Goal: Task Accomplishment & Management: Manage account settings

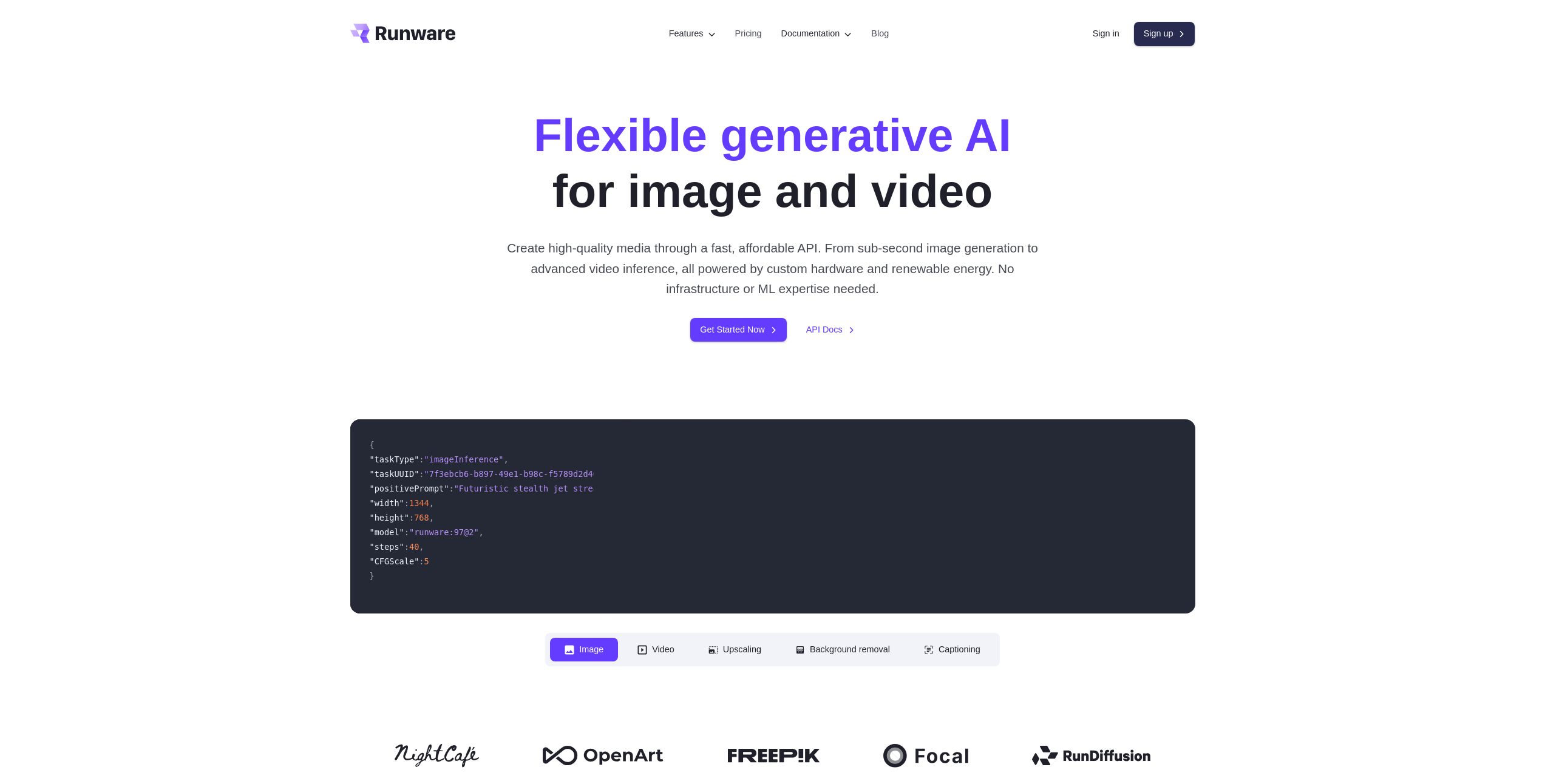
click at [1152, 35] on link "Sign up" at bounding box center [1165, 34] width 61 height 24
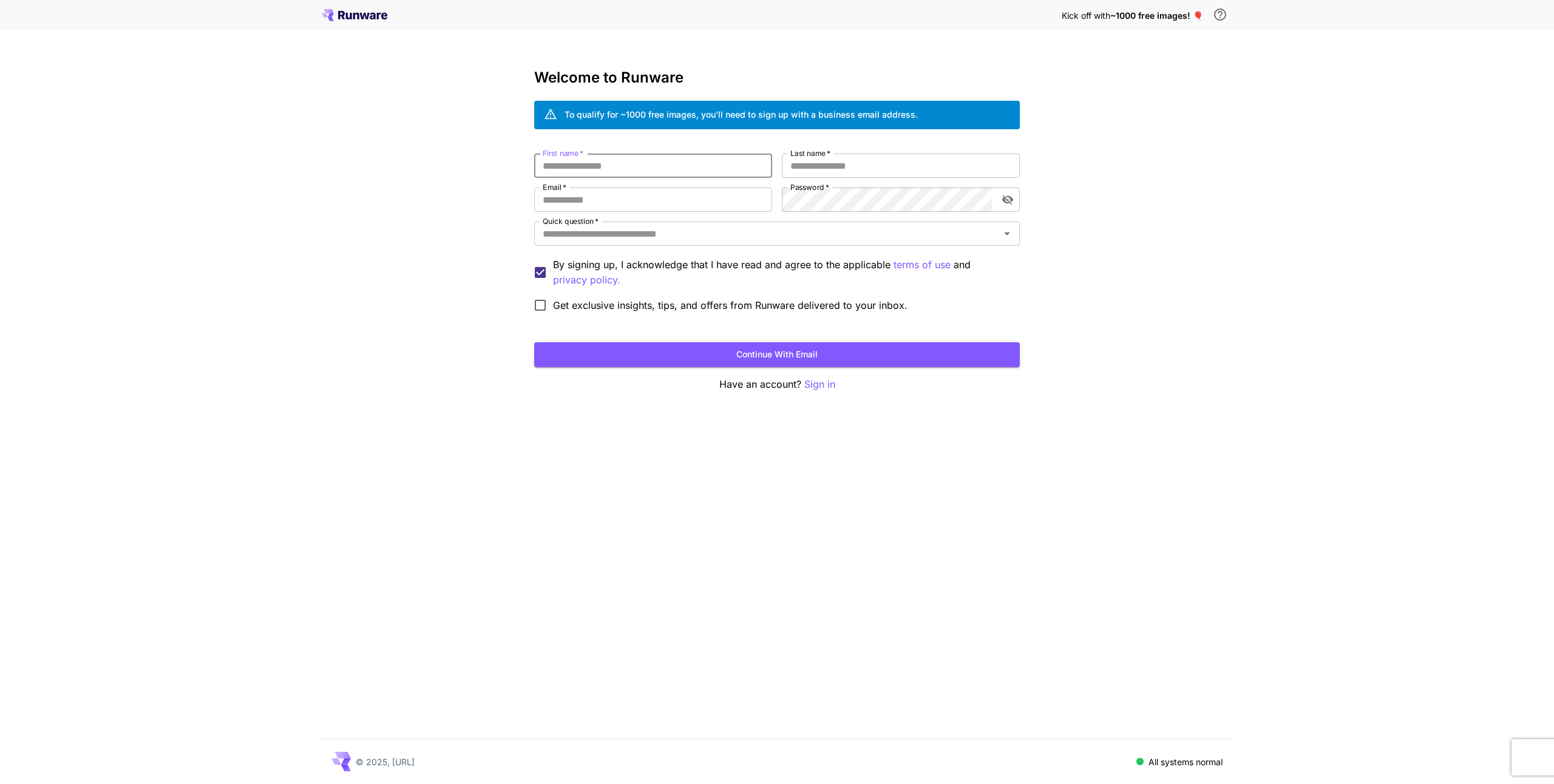
click at [717, 165] on input "First name   *" at bounding box center [653, 165] width 238 height 24
click at [622, 165] on input "First name   *" at bounding box center [653, 165] width 238 height 24
click at [797, 168] on input "Last name   *" at bounding box center [900, 165] width 238 height 24
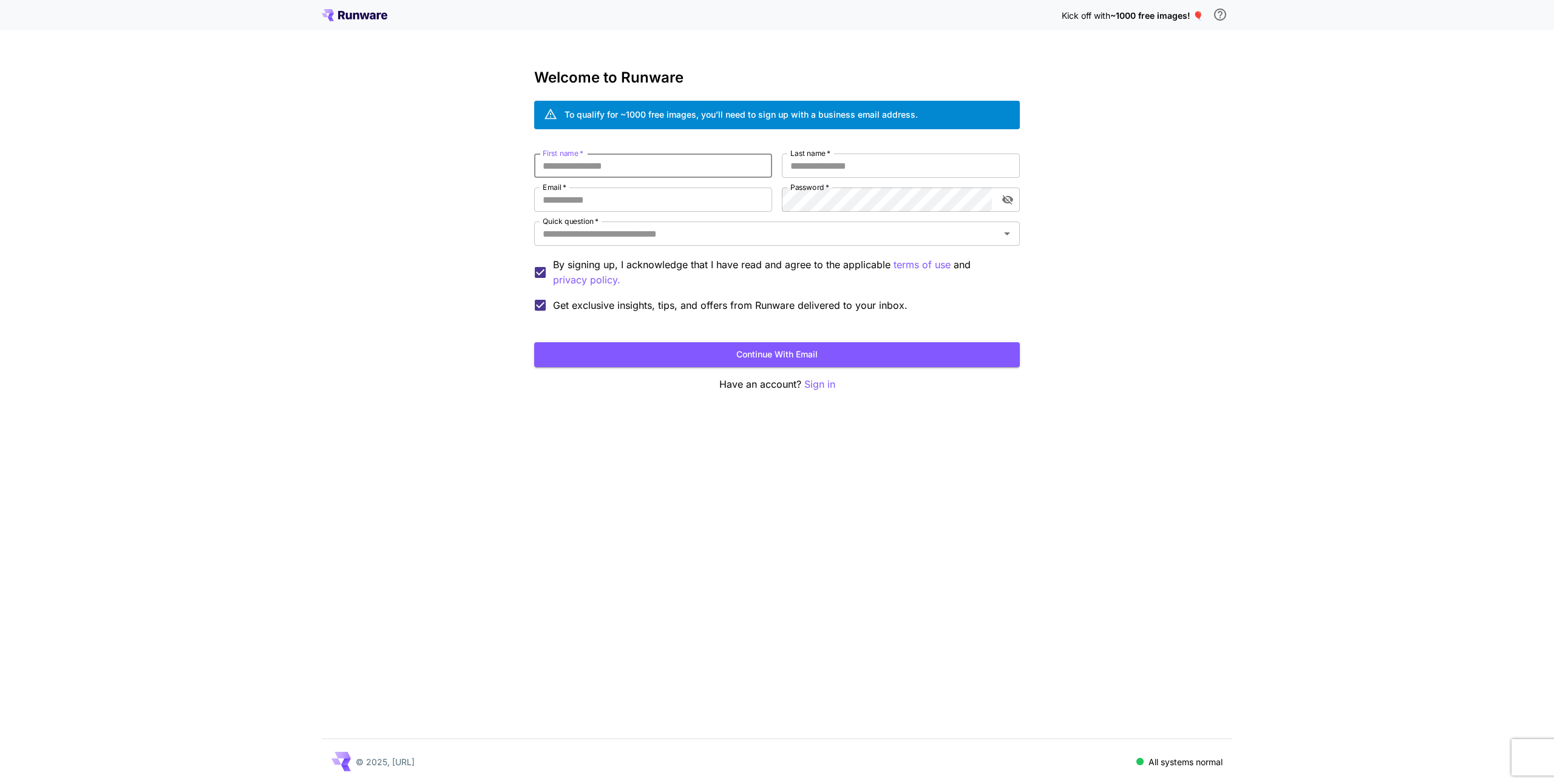
click at [726, 167] on input "First name   *" at bounding box center [653, 165] width 238 height 24
click at [699, 198] on input "Email   *" at bounding box center [653, 200] width 238 height 24
type input "**********"
click at [1004, 202] on icon "toggle password visibility" at bounding box center [1008, 200] width 11 height 10
click at [602, 158] on input "First name   *" at bounding box center [653, 165] width 238 height 24
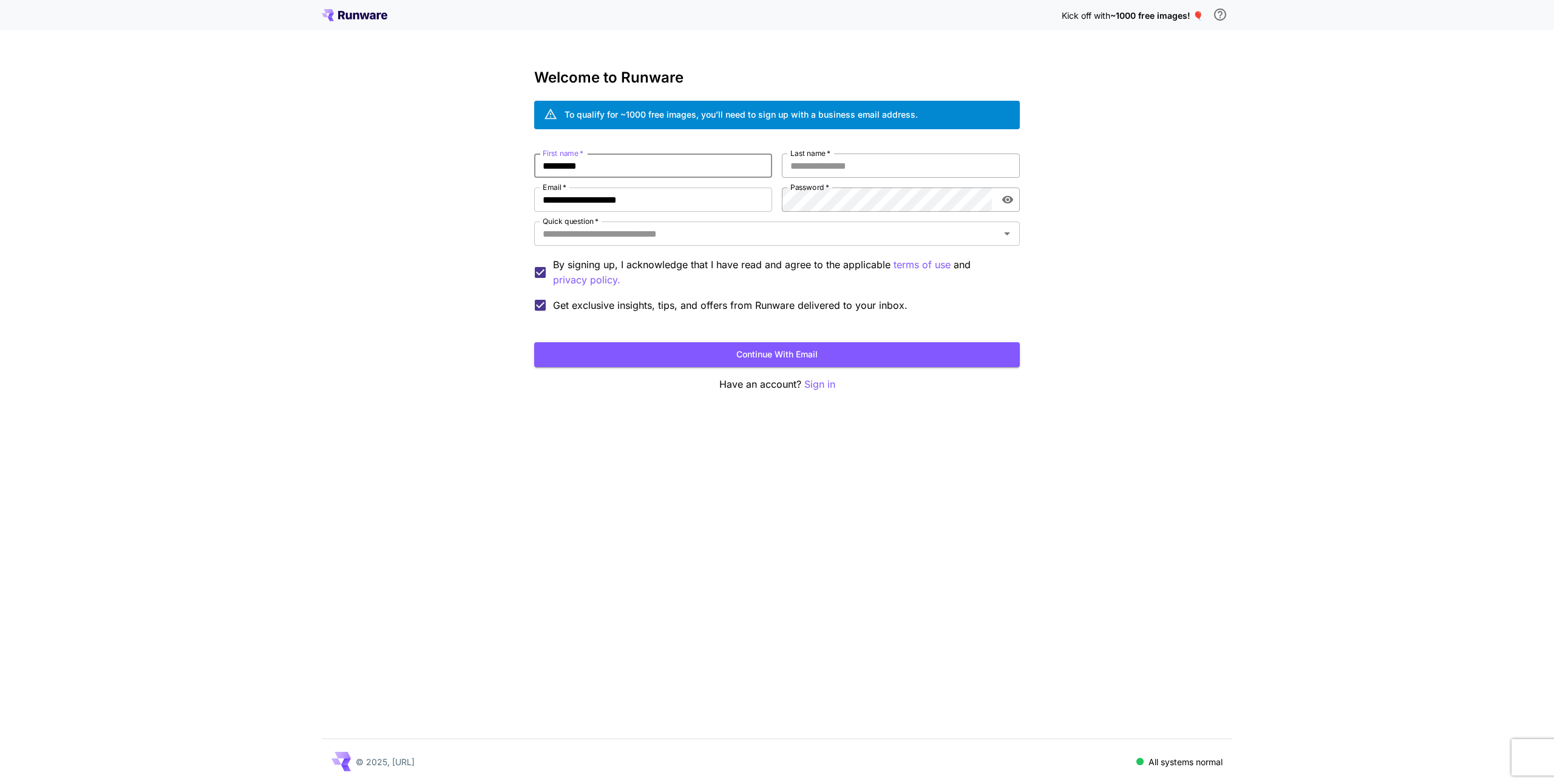
type input "*********"
click at [800, 165] on input "Last name   *" at bounding box center [900, 165] width 238 height 24
type input "*****"
click at [862, 356] on button "Continue with email" at bounding box center [777, 355] width 486 height 25
click at [742, 236] on input "Quick question   *" at bounding box center [767, 234] width 459 height 17
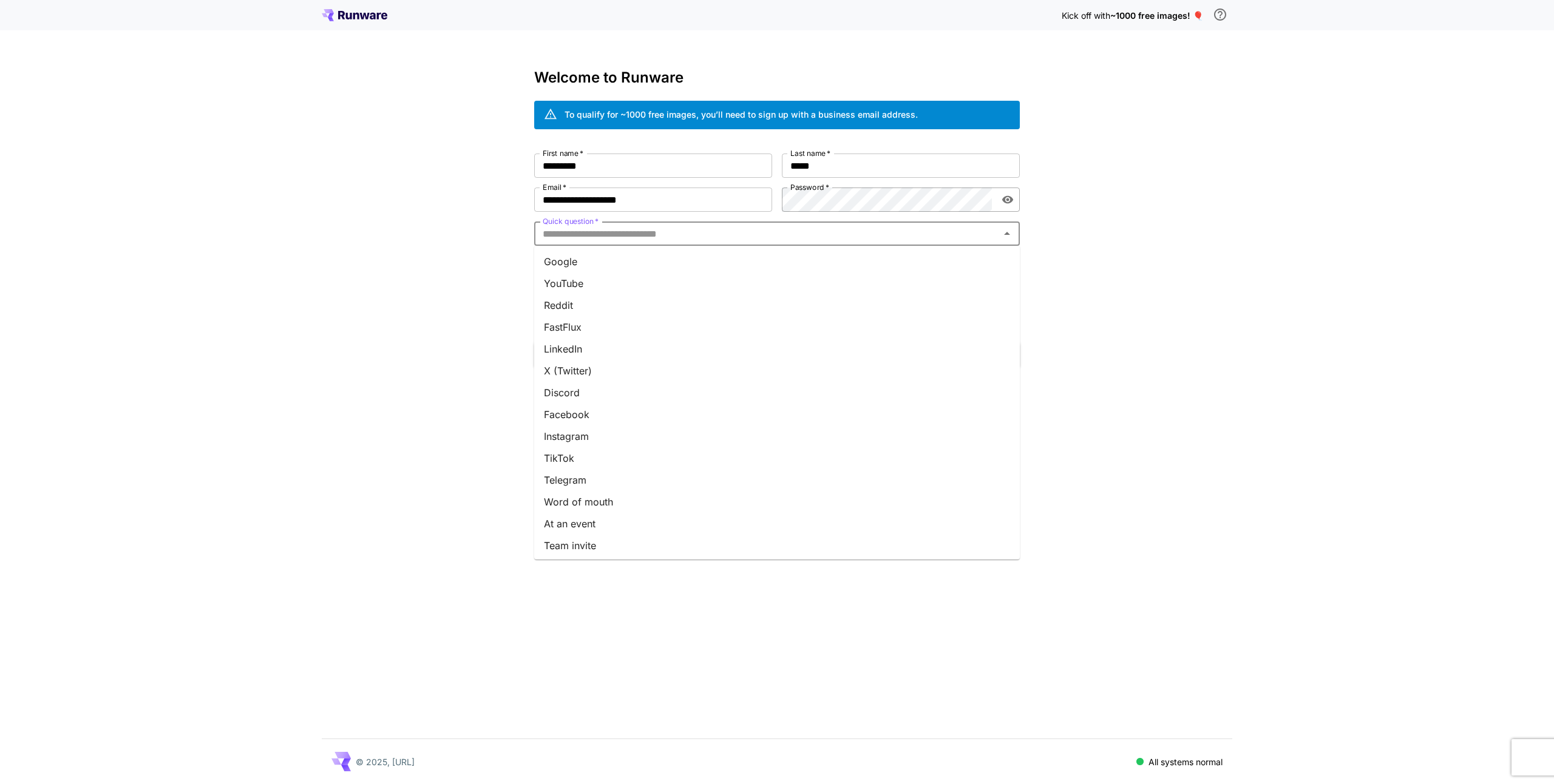
click at [594, 264] on li "Google" at bounding box center [777, 261] width 486 height 22
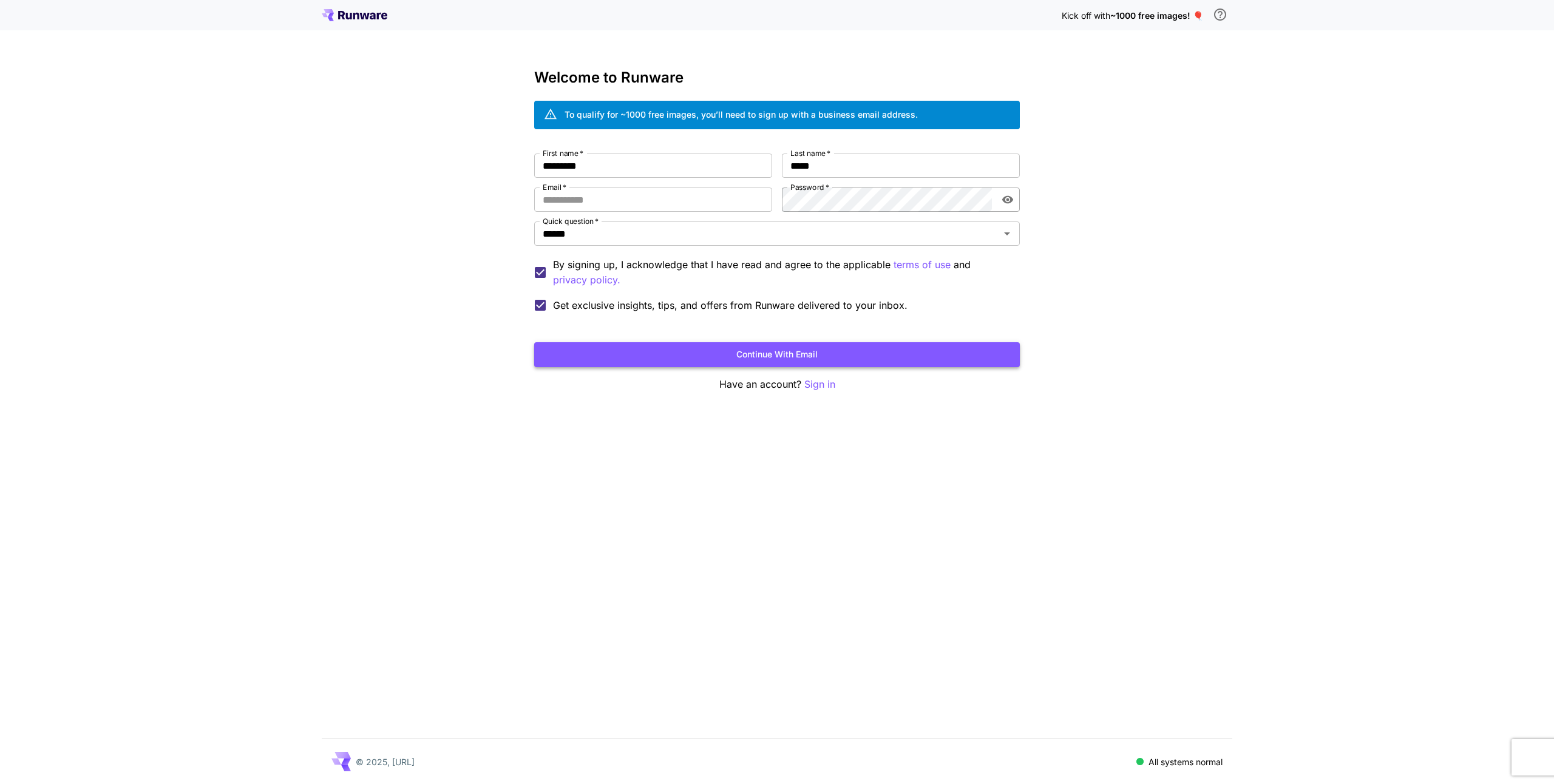
click at [811, 355] on button "Continue with email" at bounding box center [777, 355] width 486 height 25
type input "**********"
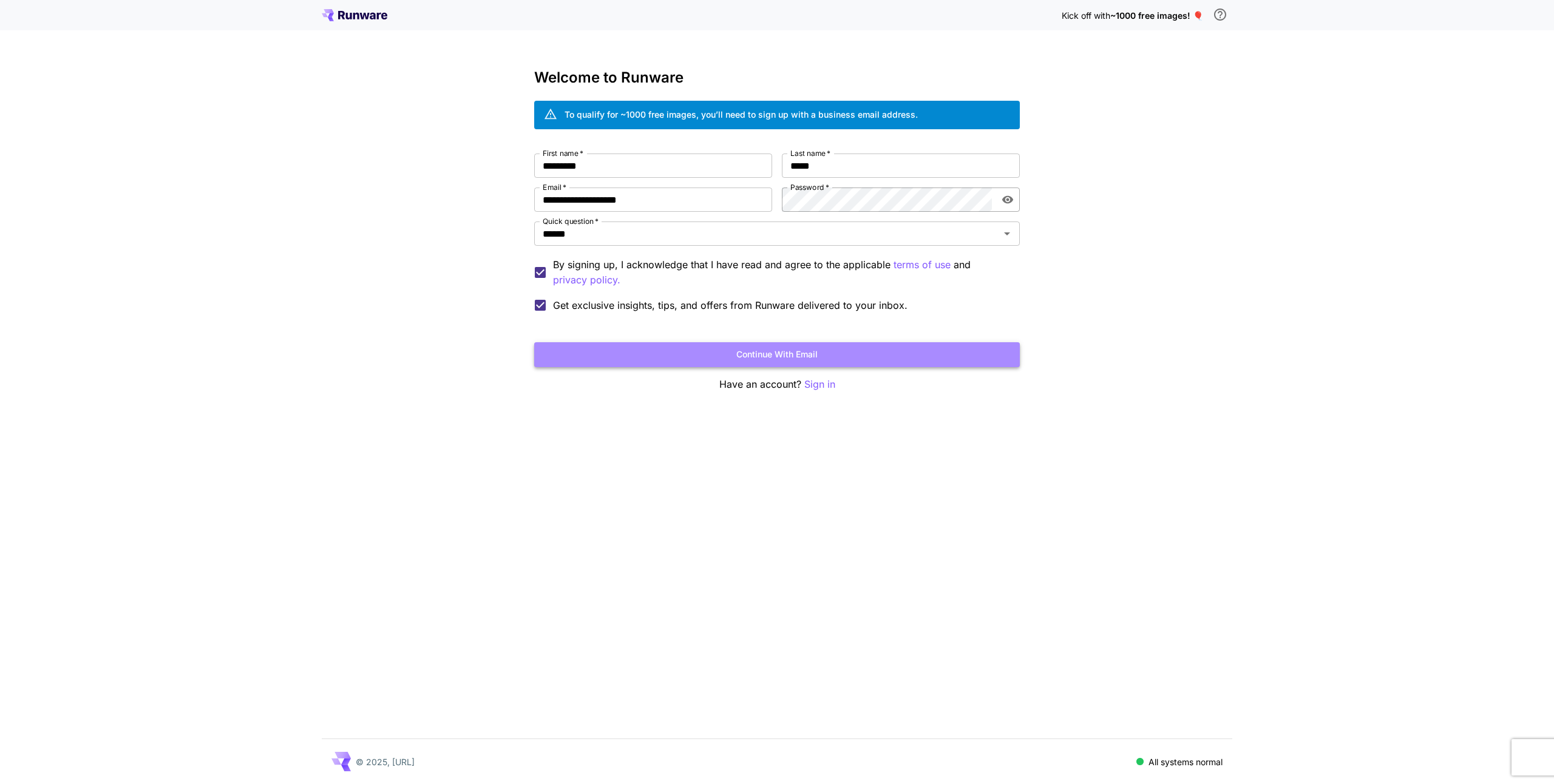
click at [842, 354] on button "Continue with email" at bounding box center [777, 355] width 486 height 25
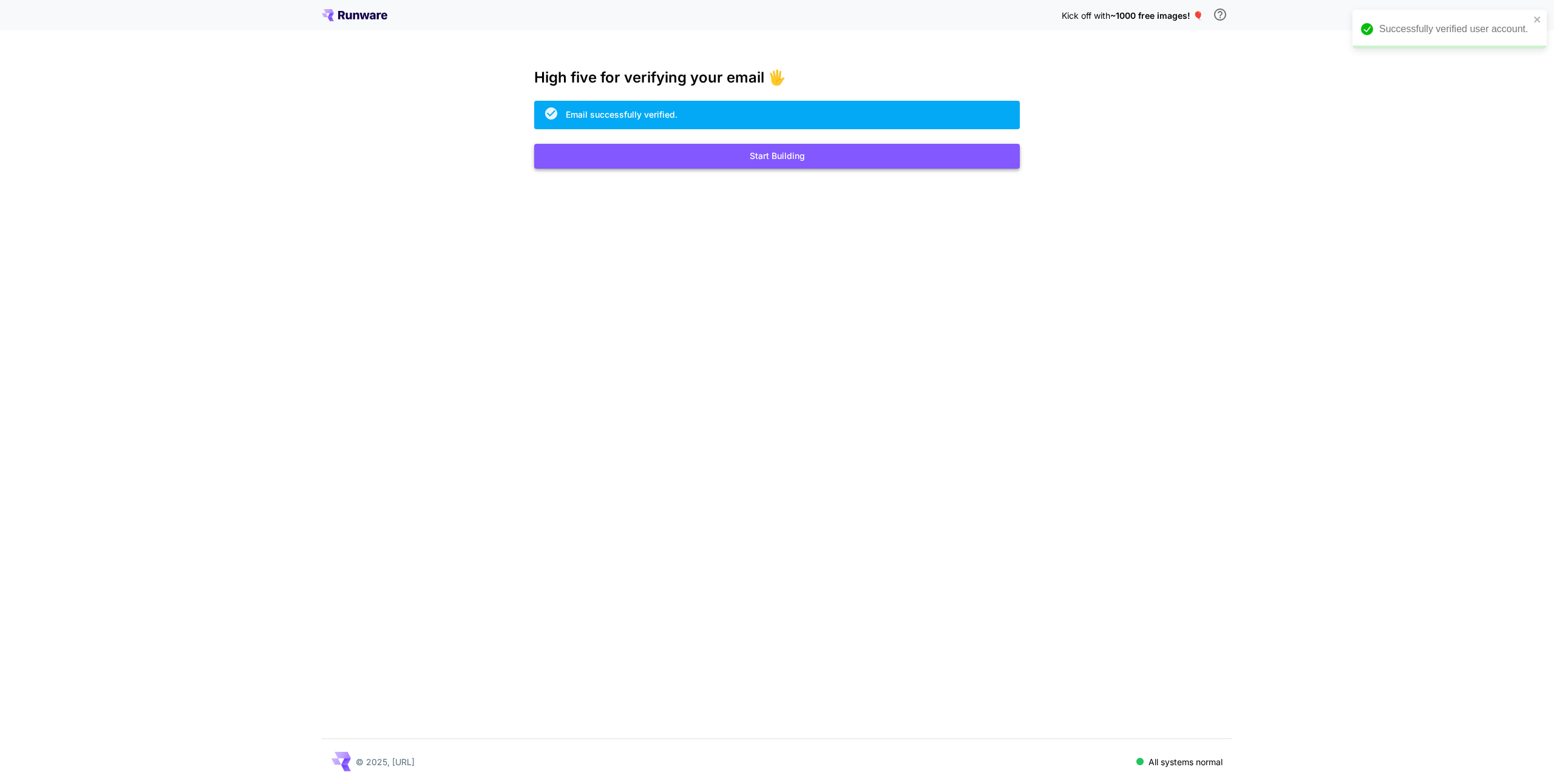
click at [846, 152] on button "Start Building" at bounding box center [777, 156] width 486 height 25
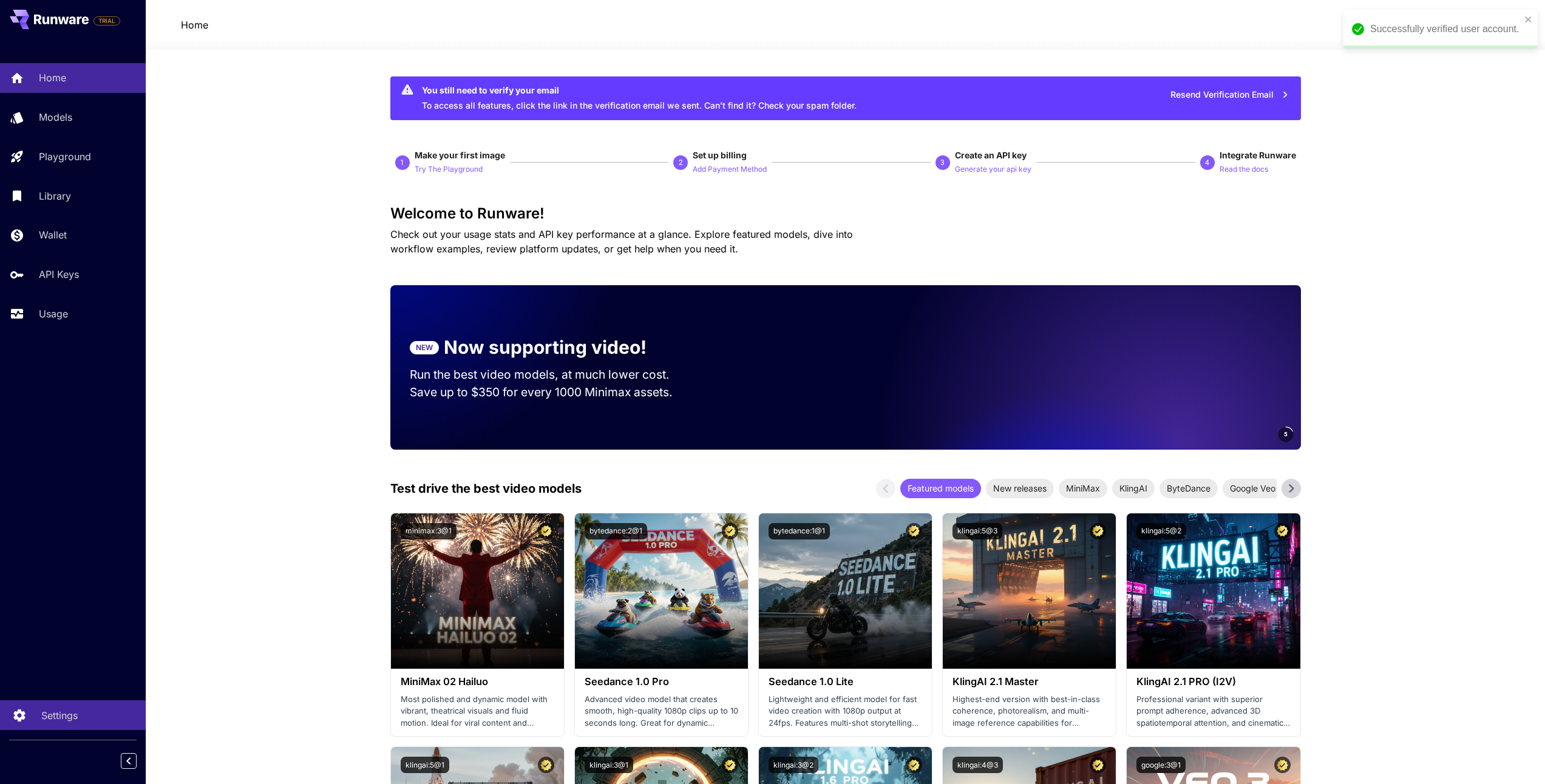
click at [72, 710] on p "Settings" at bounding box center [59, 715] width 36 height 14
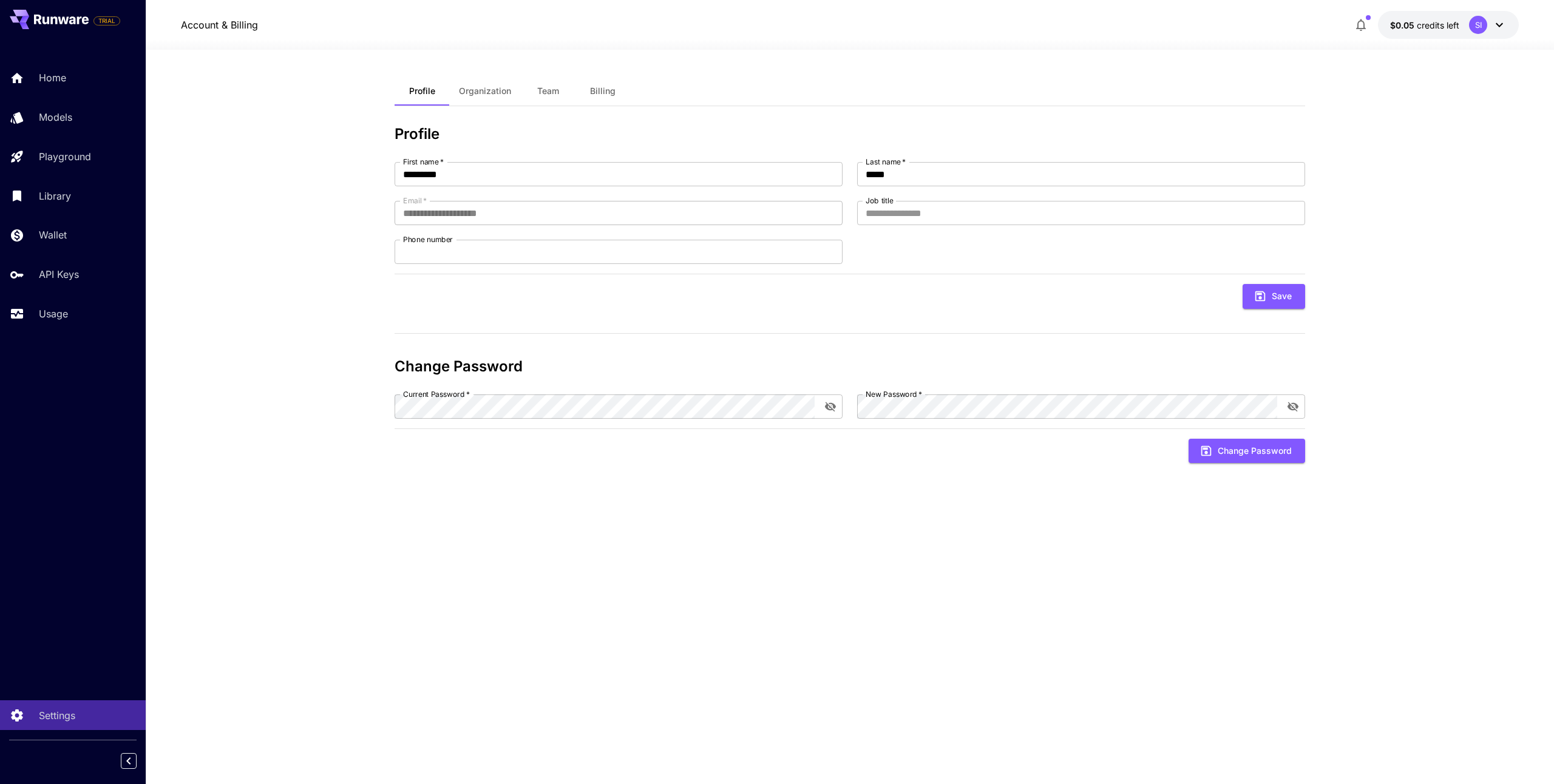
click at [473, 93] on span "Organization" at bounding box center [484, 91] width 52 height 11
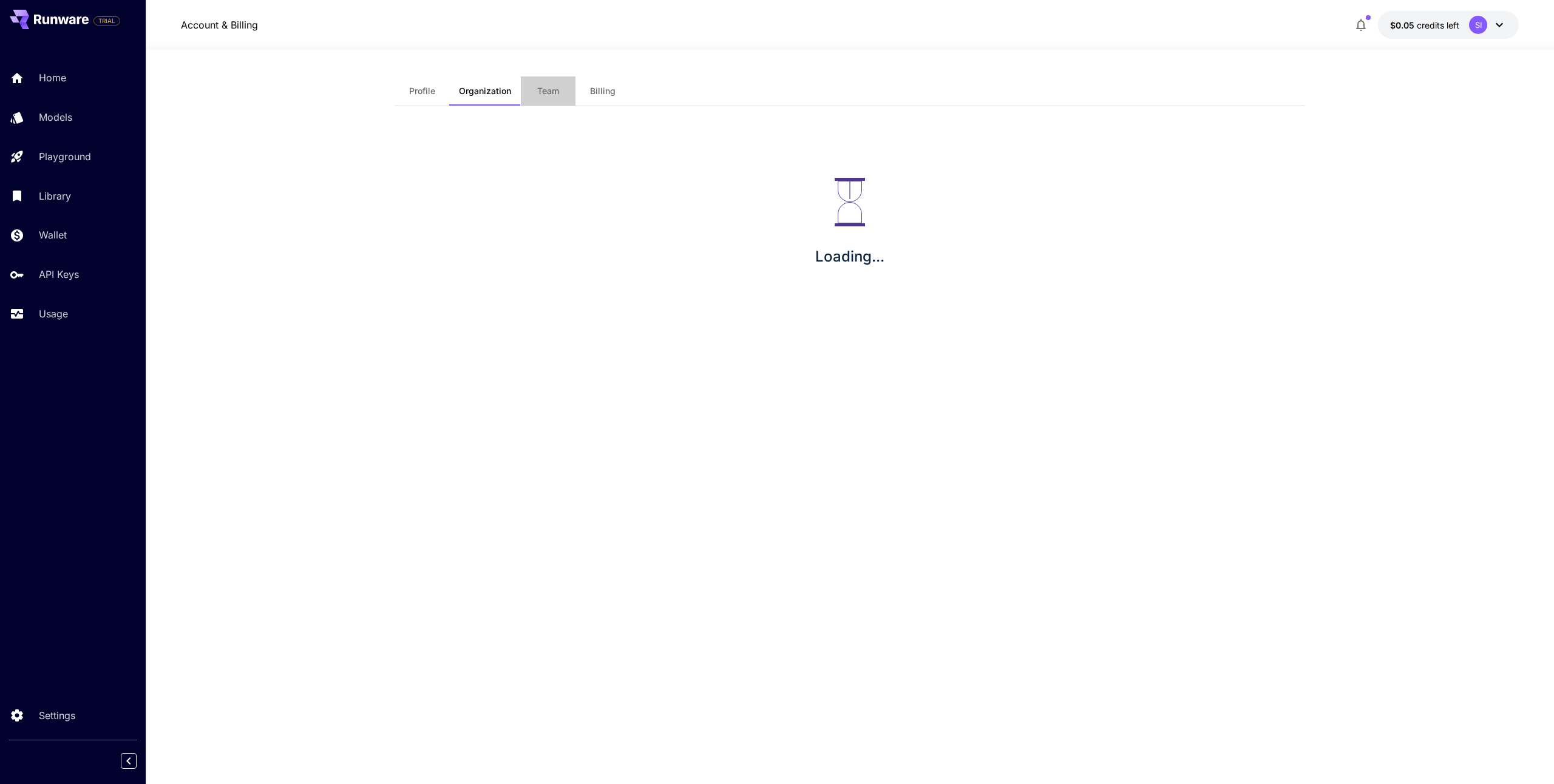
click at [538, 93] on span "Team" at bounding box center [548, 91] width 22 height 11
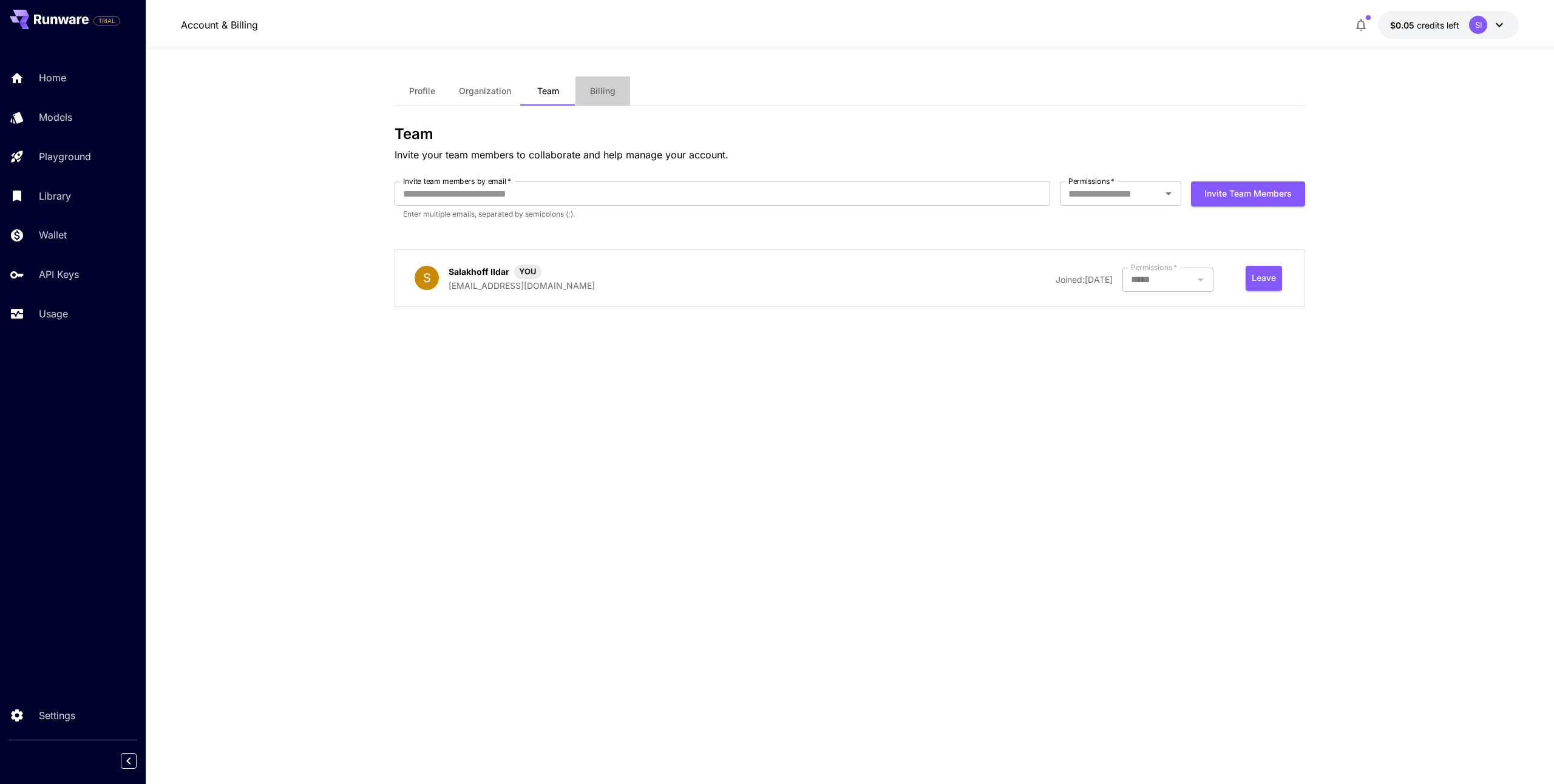
click at [610, 92] on span "Billing" at bounding box center [602, 91] width 26 height 11
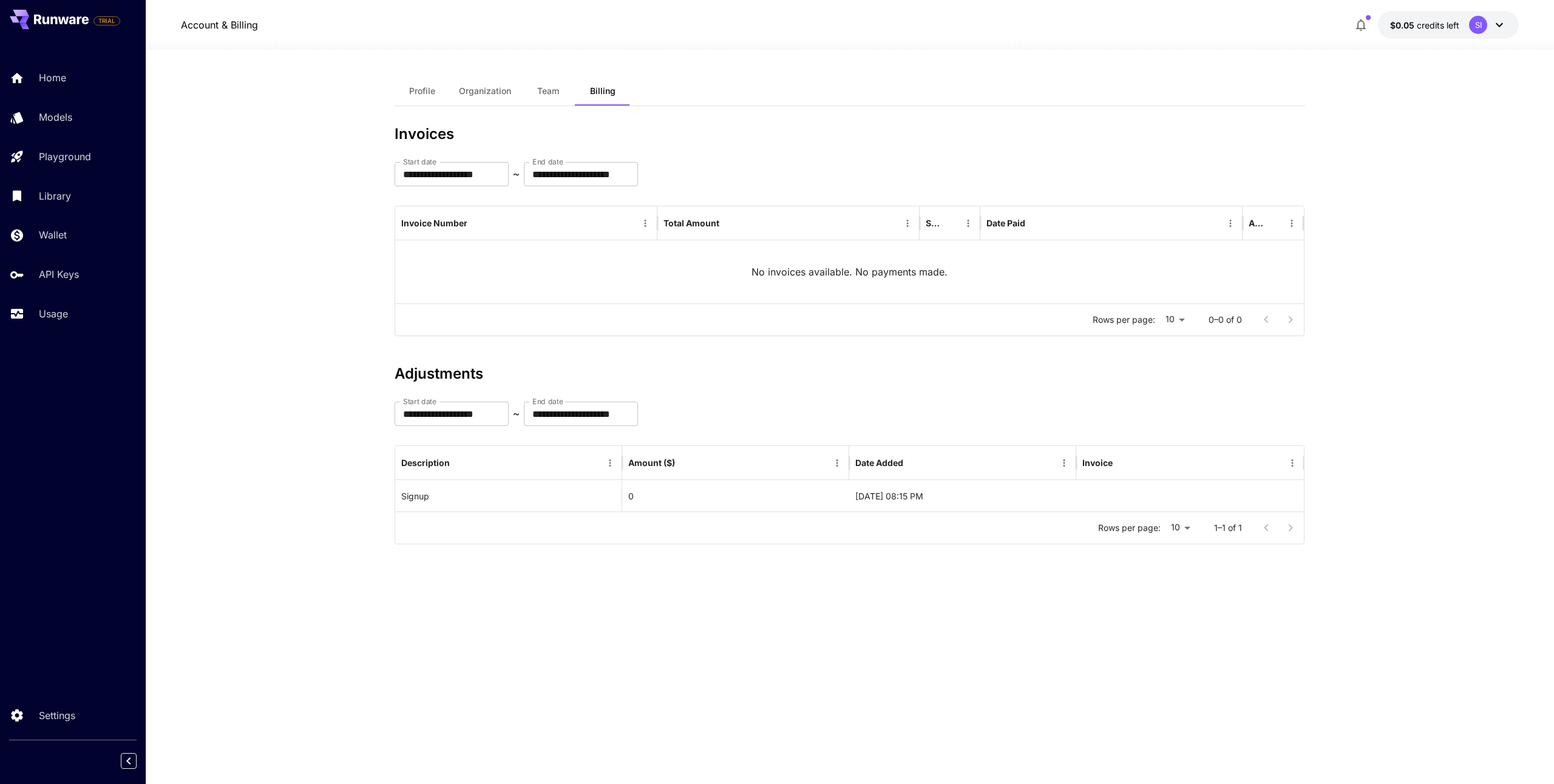
click at [433, 89] on span "Profile" at bounding box center [422, 91] width 26 height 11
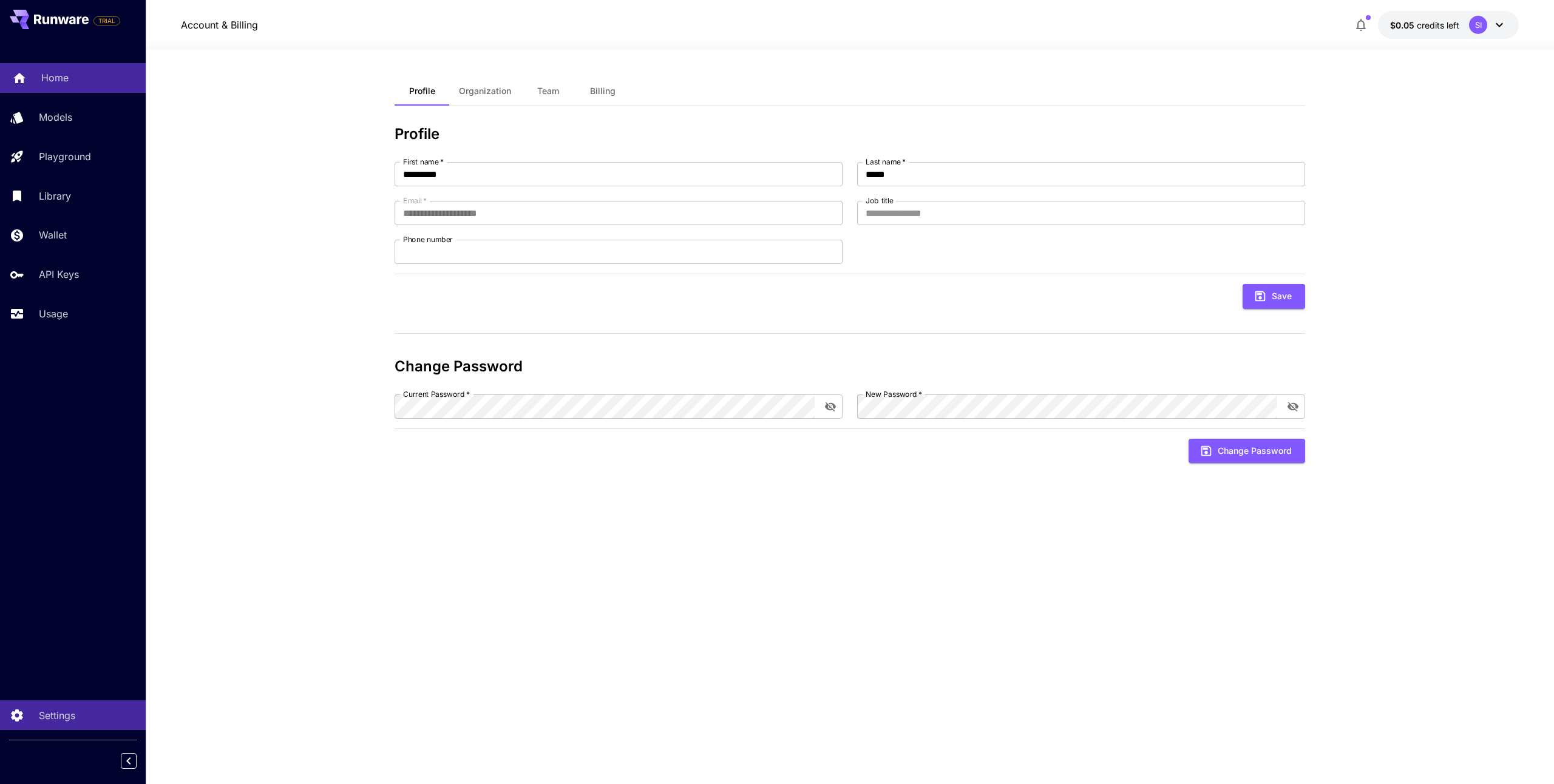
click at [63, 79] on p "Home" at bounding box center [55, 78] width 27 height 14
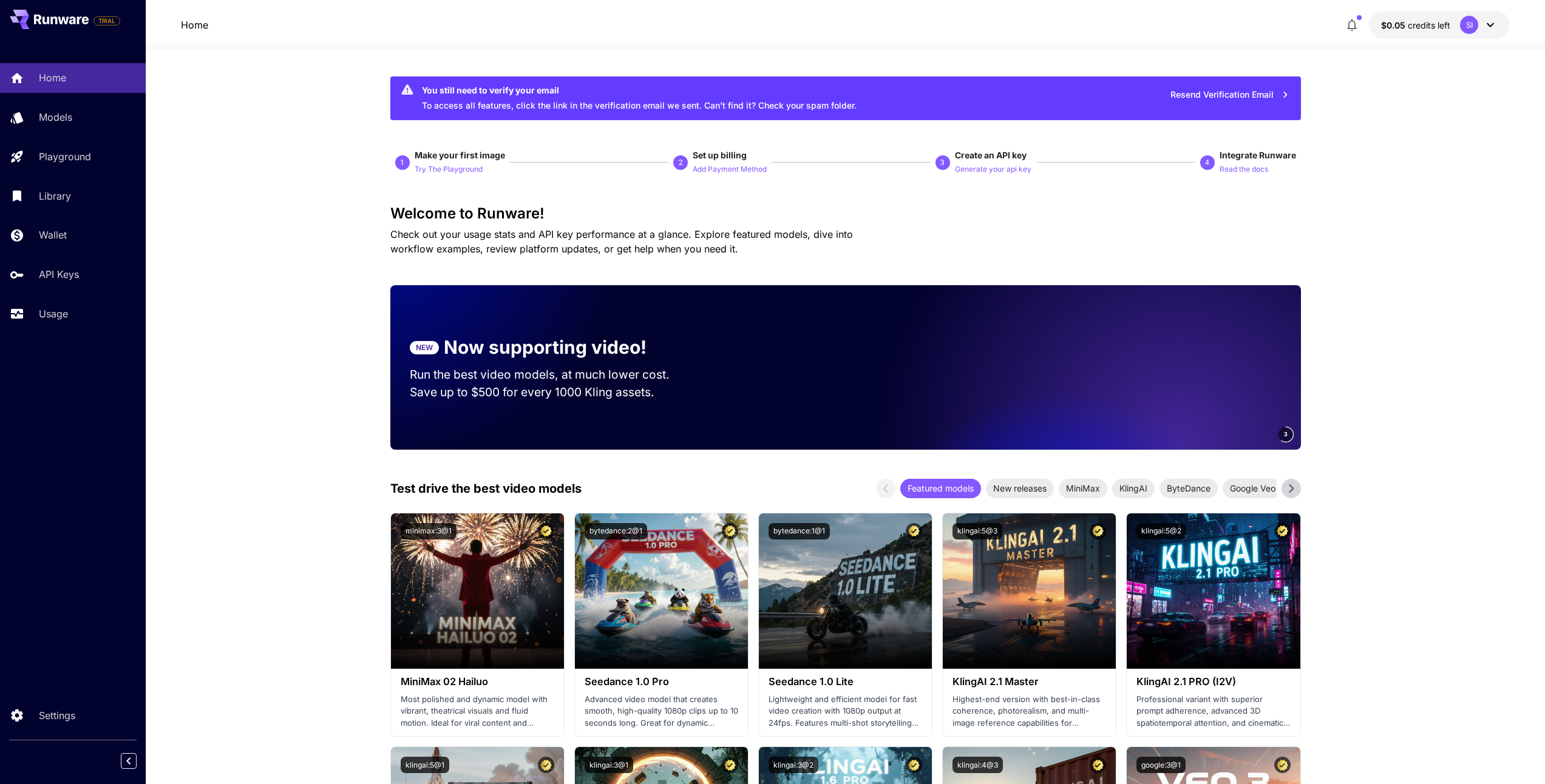
click at [1491, 28] on icon at bounding box center [1490, 25] width 15 height 14
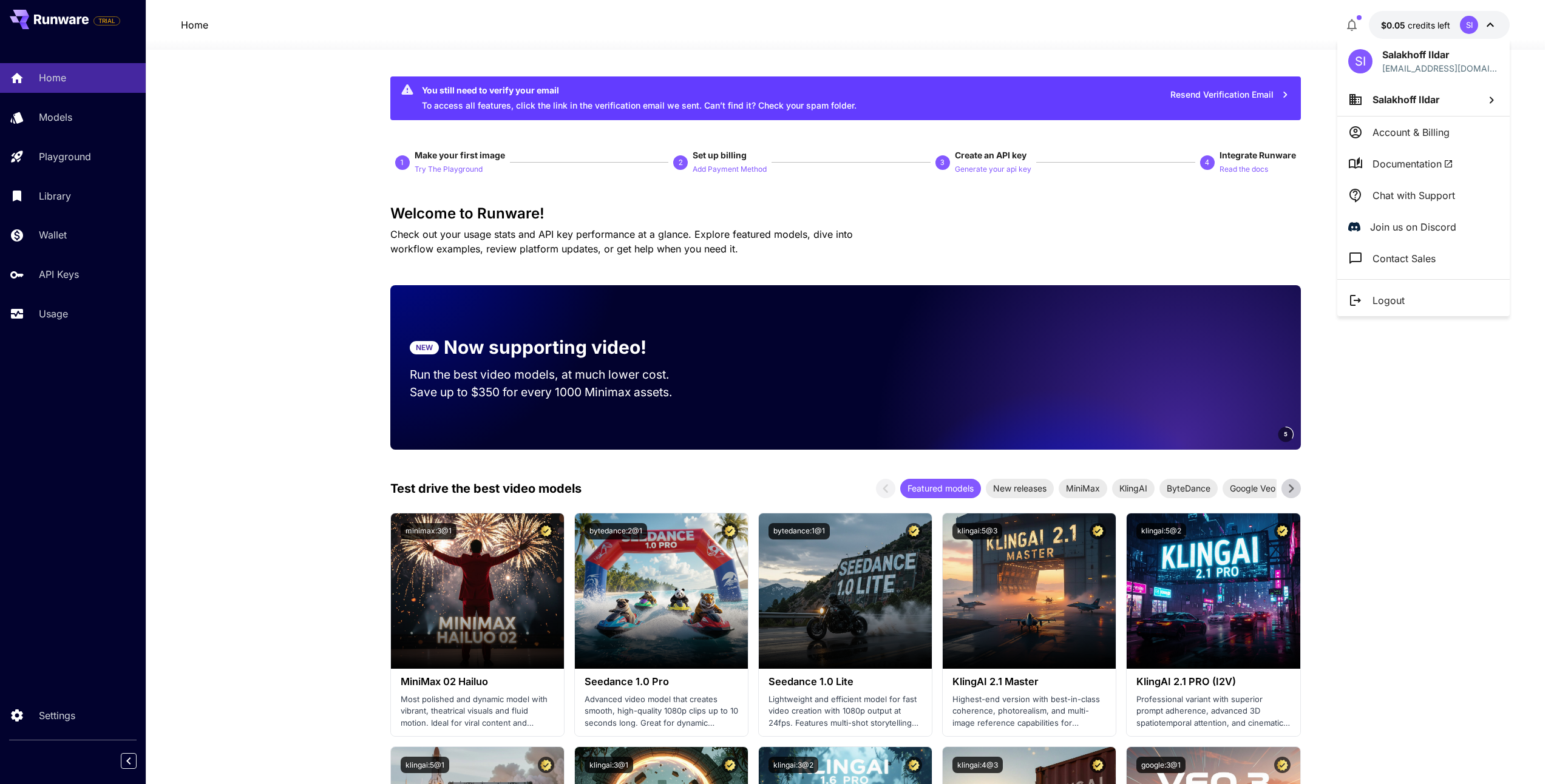
click at [70, 124] on div at bounding box center [777, 392] width 1554 height 784
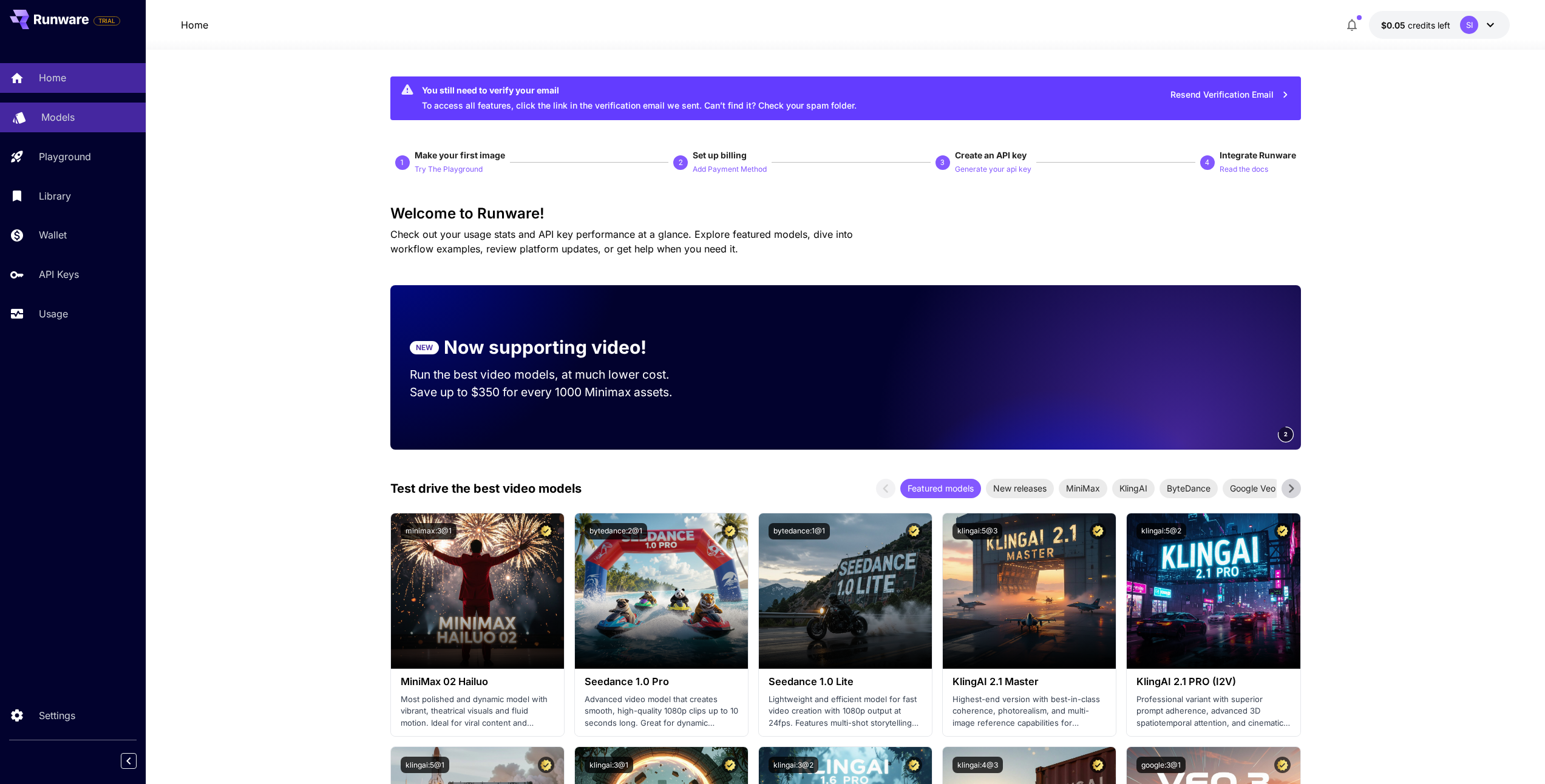
click at [80, 125] on link "Models" at bounding box center [73, 117] width 146 height 30
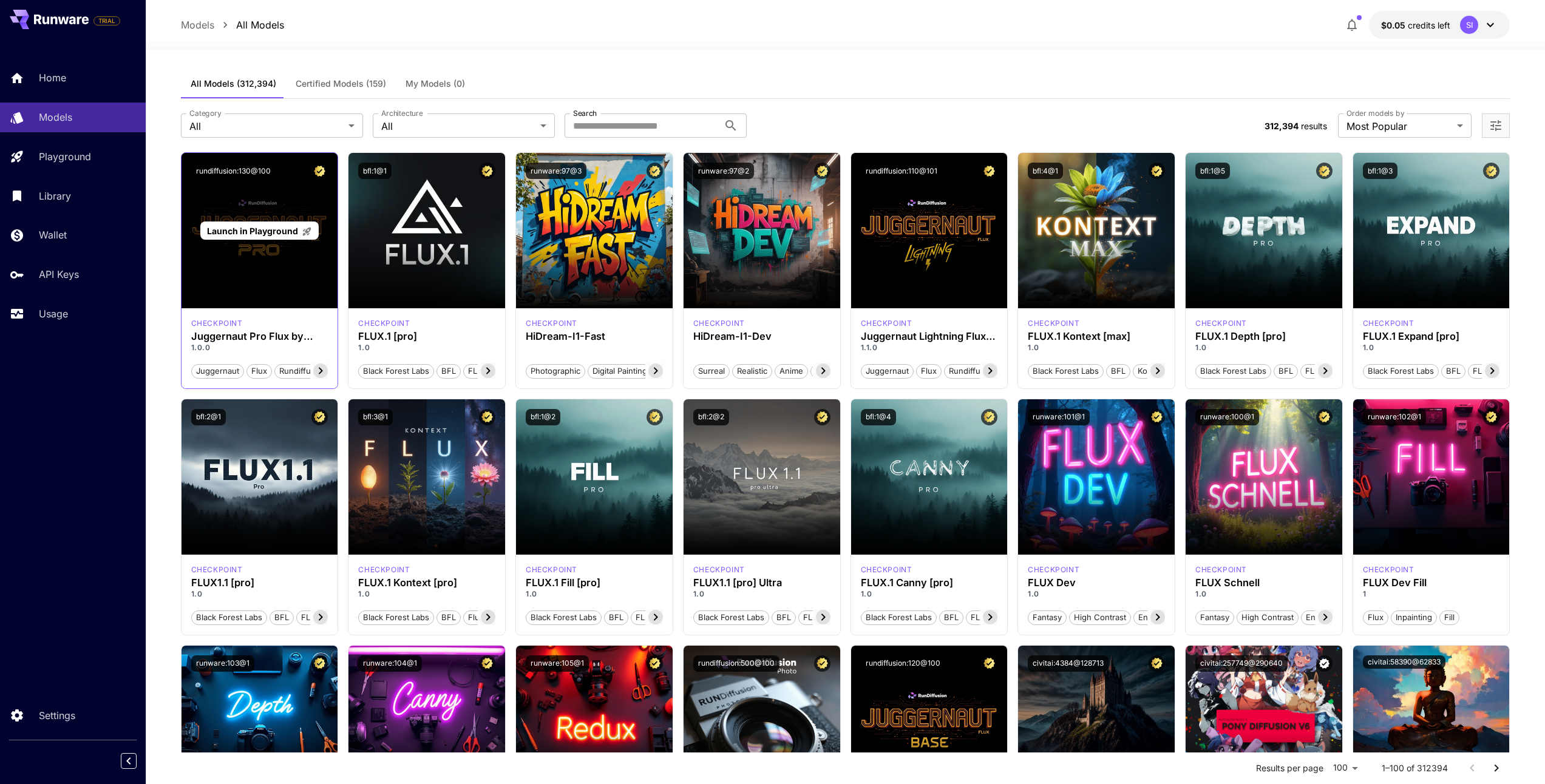
click at [305, 204] on div "Launch in Playground" at bounding box center [260, 231] width 157 height 155
click at [268, 252] on div "Launch in Playground" at bounding box center [260, 231] width 157 height 155
click at [225, 372] on span "juggernaut" at bounding box center [218, 372] width 51 height 12
click at [305, 278] on div "Launch in Playground" at bounding box center [260, 231] width 157 height 155
click at [266, 169] on button "rundiffusion:130@100" at bounding box center [233, 171] width 84 height 16
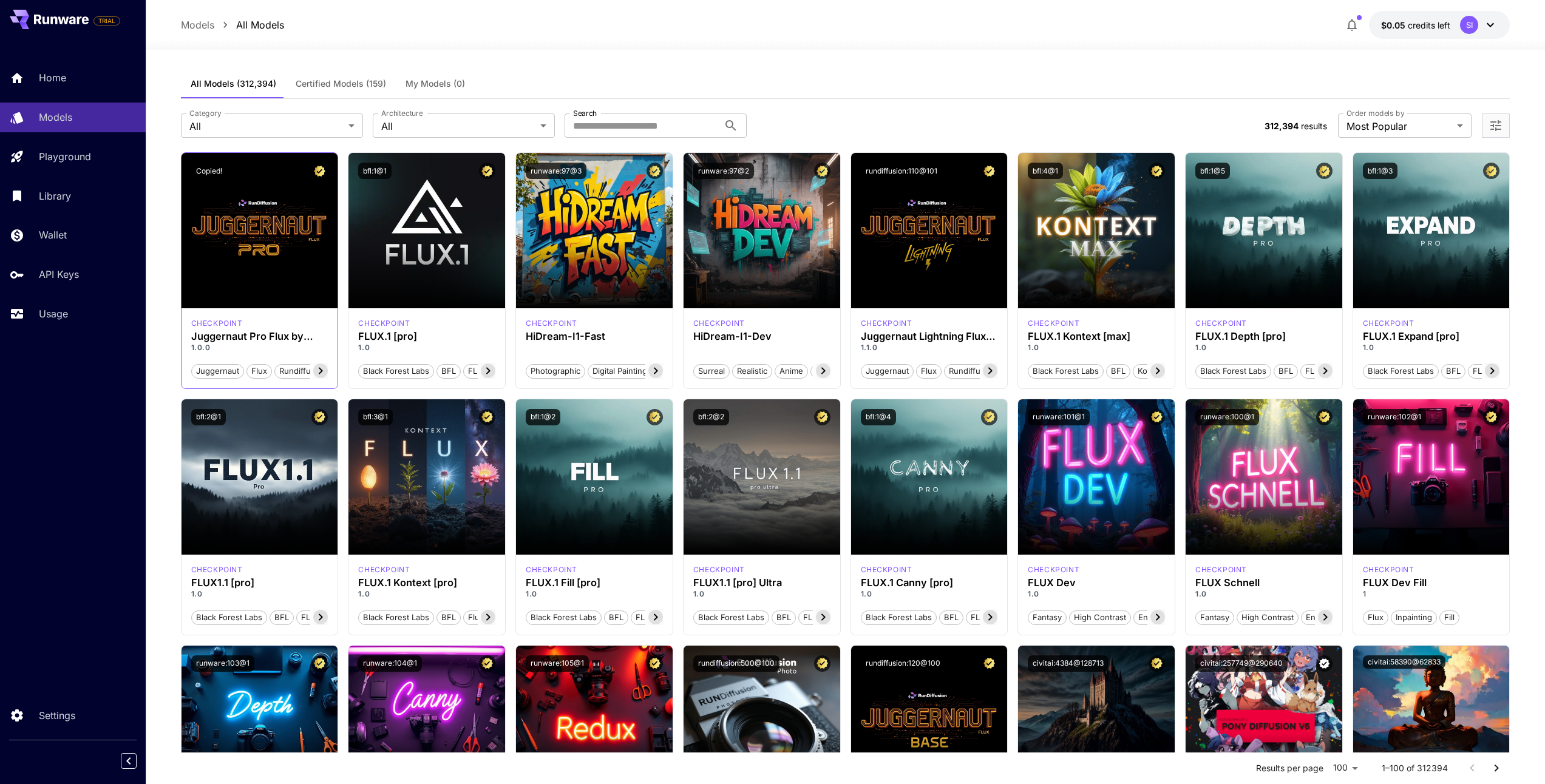
click at [256, 181] on div "Copied!" at bounding box center [260, 171] width 157 height 36
click at [1354, 26] on icon "button" at bounding box center [1352, 25] width 15 height 14
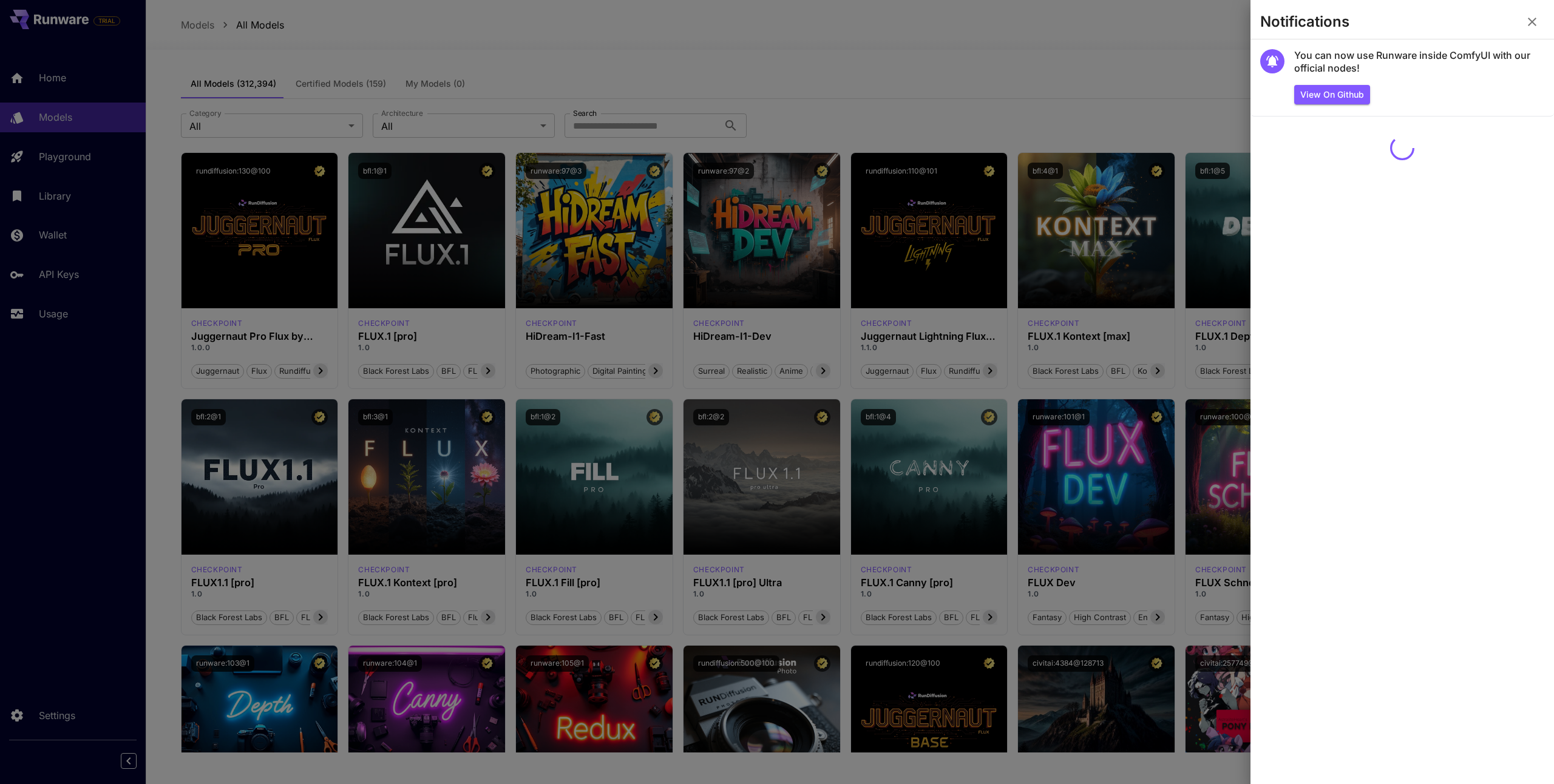
click at [1174, 24] on div at bounding box center [777, 392] width 1554 height 784
